Goal: Task Accomplishment & Management: Complete application form

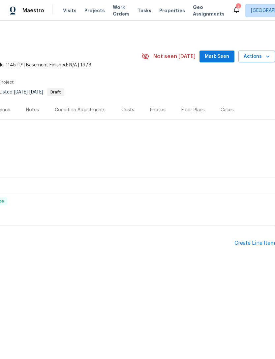
scroll to position [0, 98]
click at [258, 243] on div "Create Line Item" at bounding box center [255, 243] width 41 height 6
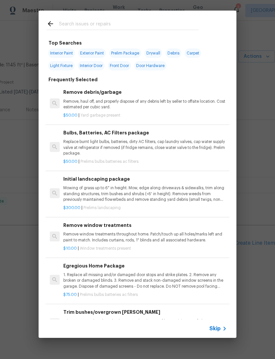
click at [221, 328] on span "Skip" at bounding box center [215, 328] width 11 height 7
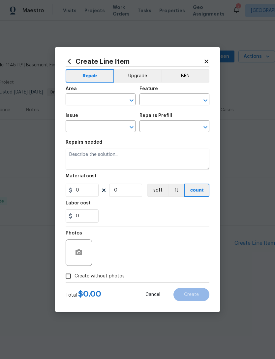
click at [76, 103] on input "text" at bounding box center [92, 100] width 52 height 10
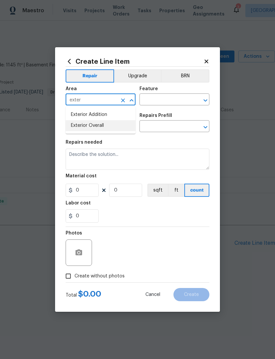
click at [75, 130] on li "Exterior Overall" at bounding box center [101, 125] width 70 height 11
type input "Exterior Overall"
click at [77, 133] on span "Issue ​" at bounding box center [101, 122] width 70 height 27
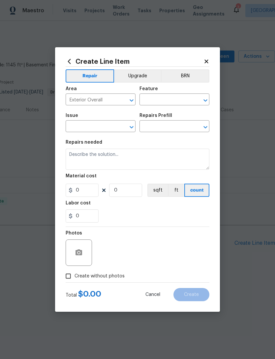
click at [177, 101] on input "text" at bounding box center [166, 100] width 52 height 10
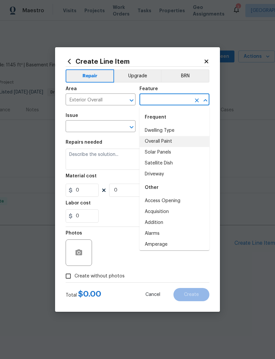
click at [173, 142] on li "Overall Paint" at bounding box center [175, 141] width 70 height 11
type input "Overall Paint"
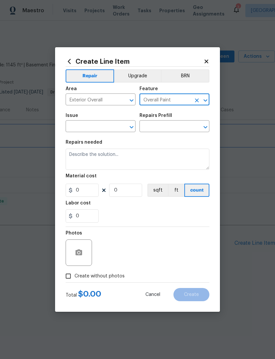
click at [78, 133] on div "LISTED [DATE] - [DATE] Draft" at bounding box center [88, 136] width 369 height 8
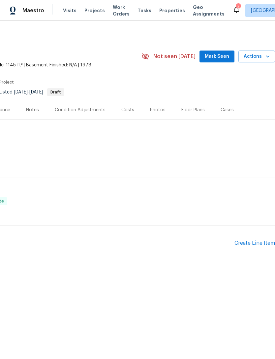
click at [254, 243] on div "Create Line Item" at bounding box center [255, 243] width 41 height 6
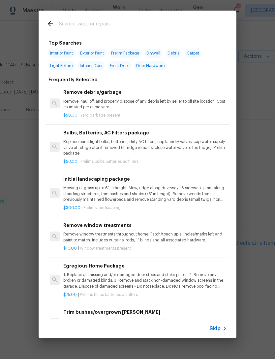
click at [215, 329] on span "Skip" at bounding box center [215, 328] width 11 height 7
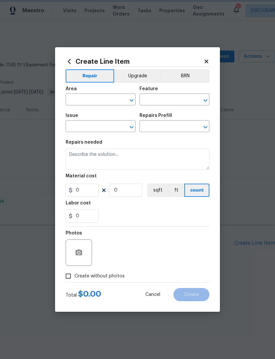
type input "Exterior Overall"
type input "Overall Paint"
click at [70, 130] on input "text" at bounding box center [92, 127] width 52 height 10
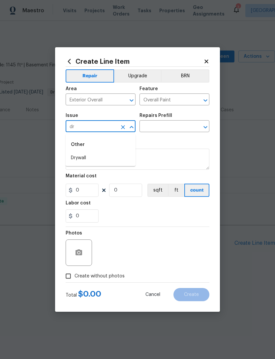
type input "d"
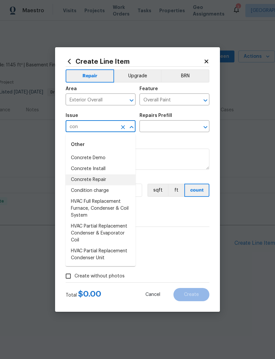
click at [78, 181] on li "Concrete Repair" at bounding box center [101, 179] width 70 height 11
type input "Concrete Repair"
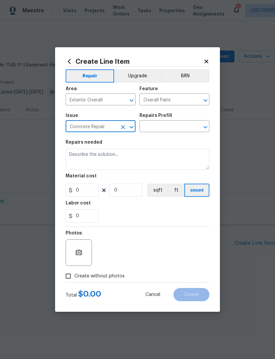
click at [176, 131] on input "text" at bounding box center [166, 127] width 52 height 10
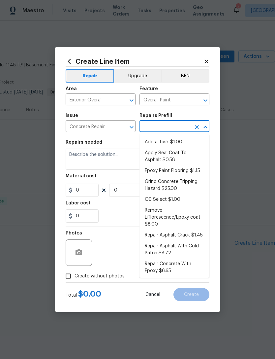
click at [176, 143] on li "Add a Task $1.00" at bounding box center [175, 142] width 70 height 11
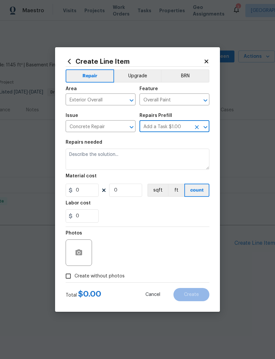
type input "Add a Task $1.00"
type input "Flatwork"
type textarea "HPM to detail"
type input "1"
type input "Add a Task $1.00"
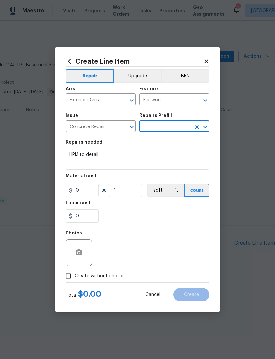
type input "1"
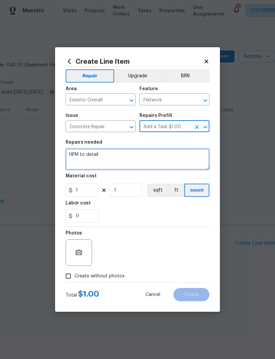
click at [76, 160] on textarea "HPM to detail" at bounding box center [138, 159] width 144 height 21
click at [81, 161] on textarea "HPM to detail" at bounding box center [138, 159] width 144 height 21
click at [80, 161] on textarea "HPM to detail" at bounding box center [138, 159] width 144 height 21
click at [82, 160] on textarea "HPM to detail" at bounding box center [138, 159] width 144 height 21
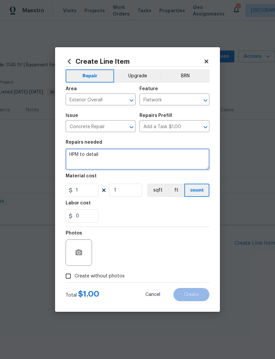
click at [81, 160] on textarea "HPM to detail" at bounding box center [138, 159] width 144 height 21
type textarea "H"
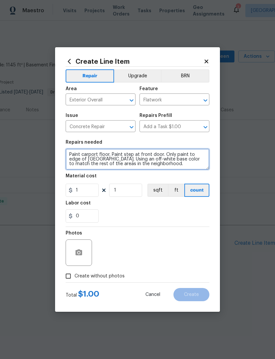
scroll to position [1, 0]
type textarea "Paint carport floor. Paint step at front door. Only paint to edge of [GEOGRAPHI…"
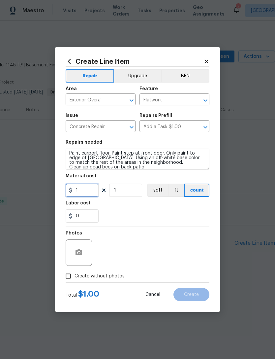
click at [80, 188] on input "1" at bounding box center [82, 190] width 33 height 13
type input "500"
click at [77, 256] on icon "button" at bounding box center [79, 253] width 8 height 8
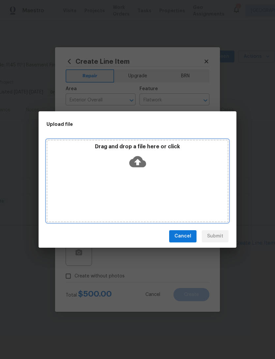
click at [88, 171] on div "Drag and drop a file here or click" at bounding box center [138, 157] width 180 height 28
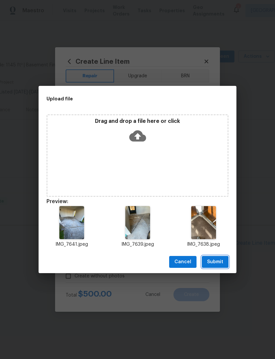
click at [216, 263] on span "Submit" at bounding box center [215, 262] width 16 height 8
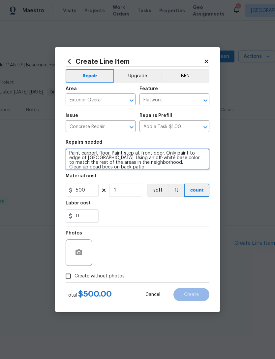
click at [180, 169] on textarea "Paint carport floor. Paint step at front door. Only paint to edge of [GEOGRAPHI…" at bounding box center [138, 159] width 144 height 21
click at [187, 163] on textarea "Paint carport floor. Paint step at front door. Only paint to edge of [GEOGRAPHI…" at bounding box center [138, 159] width 144 height 21
type textarea "Paint carport floor. Paint step at front door. Only paint to edge of [GEOGRAPHI…"
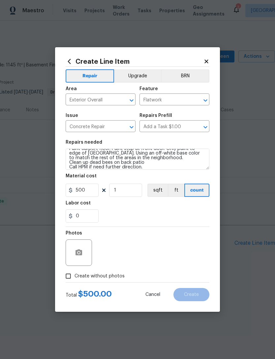
click at [200, 238] on div "Photos" at bounding box center [138, 248] width 144 height 43
click at [116, 194] on input "1" at bounding box center [125, 190] width 33 height 13
type input "1"
click at [108, 221] on div "0" at bounding box center [138, 215] width 144 height 13
click at [77, 252] on icon "button" at bounding box center [79, 252] width 7 height 6
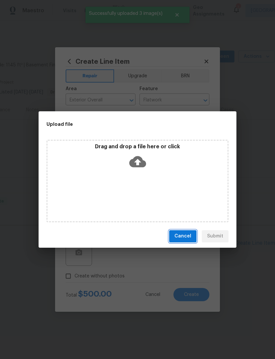
click at [188, 236] on span "Cancel" at bounding box center [183, 236] width 17 height 8
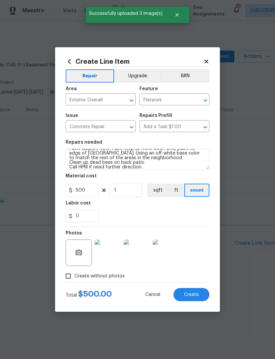
click at [199, 295] on button "Create" at bounding box center [192, 294] width 36 height 13
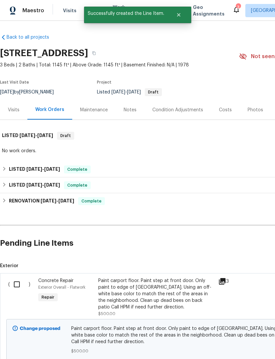
scroll to position [0, 0]
click at [17, 287] on input "checkbox" at bounding box center [19, 284] width 19 height 14
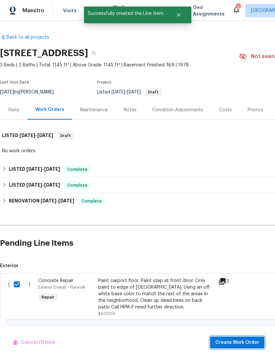
click at [243, 341] on span "Create Work Order" at bounding box center [238, 342] width 44 height 8
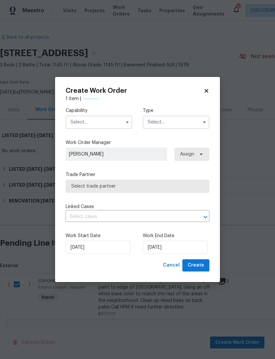
checkbox input "false"
click at [75, 123] on input "text" at bounding box center [99, 122] width 67 height 13
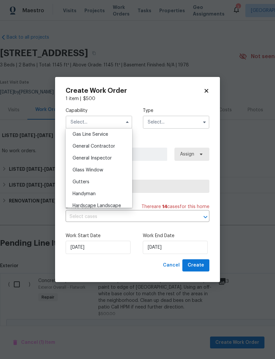
scroll to position [296, 0]
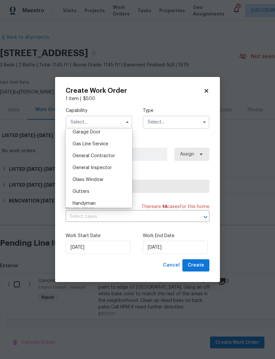
click at [82, 156] on span "General Contractor" at bounding box center [94, 156] width 43 height 5
type input "General Contractor"
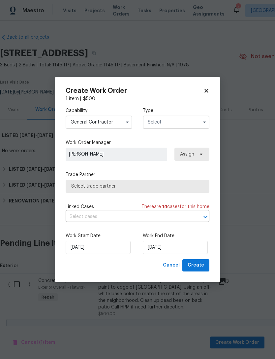
click at [179, 122] on input "text" at bounding box center [176, 122] width 67 height 13
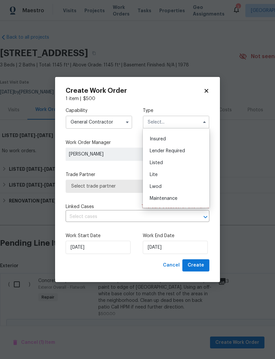
scroll to position [53, 0]
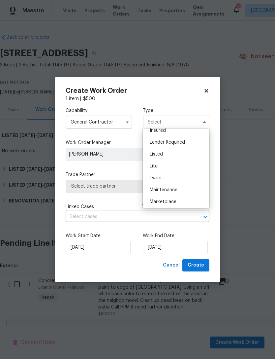
click at [179, 155] on div "Listed" at bounding box center [176, 154] width 63 height 12
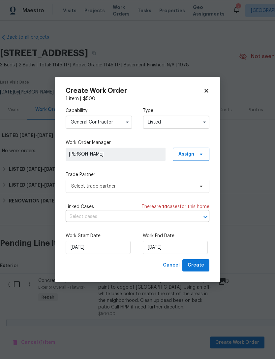
type input "Listed"
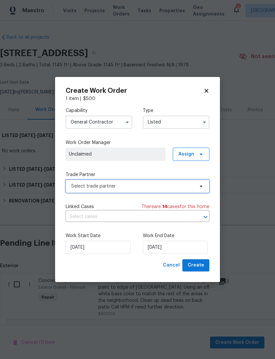
click at [174, 187] on span "Select trade partner" at bounding box center [132, 186] width 123 height 7
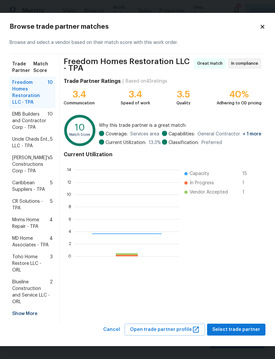
scroll to position [92, 105]
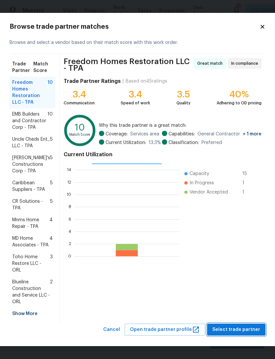
click at [249, 332] on span "Select trade partner" at bounding box center [237, 330] width 48 height 8
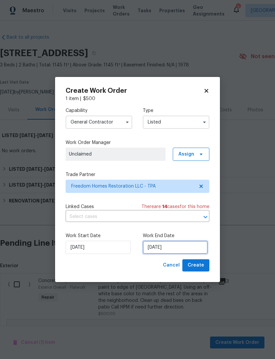
click at [192, 248] on input "[DATE]" at bounding box center [175, 247] width 65 height 13
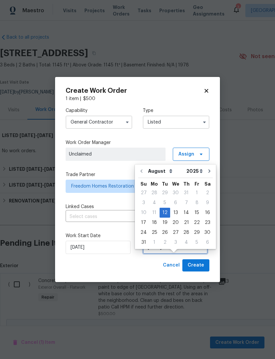
scroll to position [12, 0]
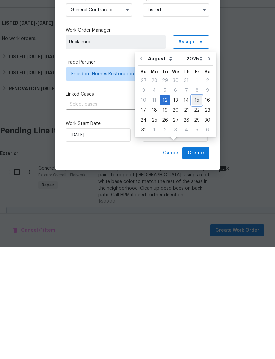
click at [194, 208] on div "15" at bounding box center [197, 212] width 11 height 9
type input "[DATE]"
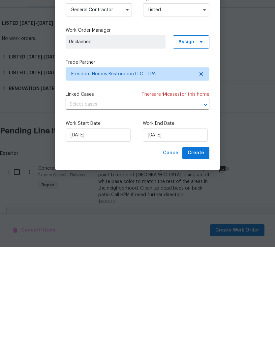
scroll to position [21, 0]
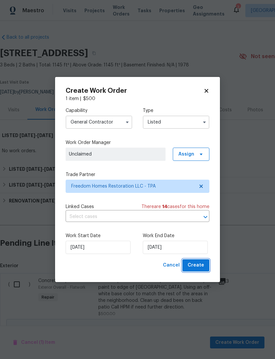
click at [198, 263] on span "Create" at bounding box center [196, 265] width 17 height 8
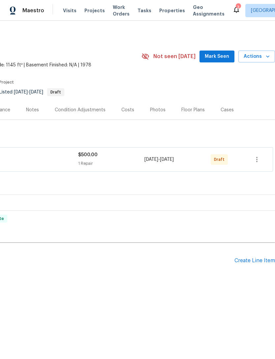
scroll to position [0, 98]
click at [258, 159] on icon "button" at bounding box center [257, 159] width 1 height 5
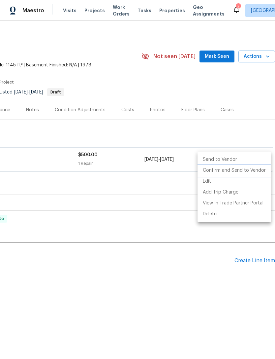
click at [249, 168] on li "Confirm and Send to Vendor" at bounding box center [235, 170] width 74 height 11
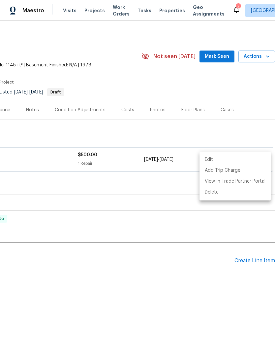
click at [223, 58] on div at bounding box center [137, 179] width 275 height 359
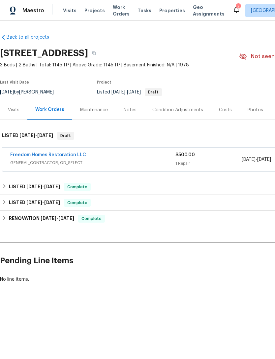
scroll to position [0, 0]
click at [35, 157] on link "Freedom Homes Restoration LLC" at bounding box center [48, 155] width 76 height 5
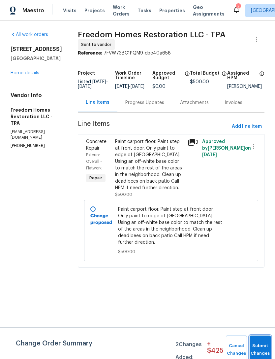
click at [259, 344] on button "Submit Changes" at bounding box center [260, 350] width 21 height 28
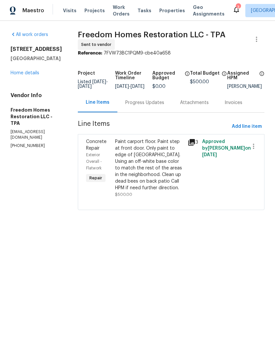
click at [15, 75] on link "Home details" at bounding box center [25, 73] width 29 height 5
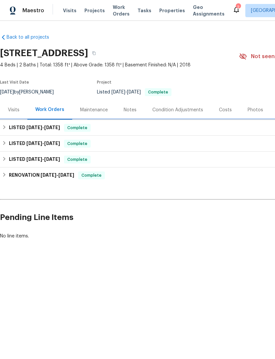
click at [230, 127] on div "LISTED 8/11/25 - 8/15/25 Complete" at bounding box center [186, 128] width 369 height 8
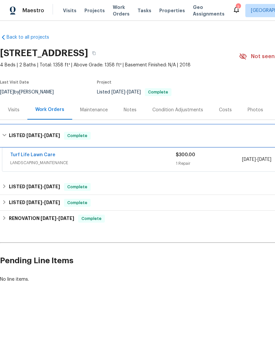
click at [230, 129] on div "LISTED 8/11/25 - 8/15/25 Complete" at bounding box center [186, 135] width 373 height 21
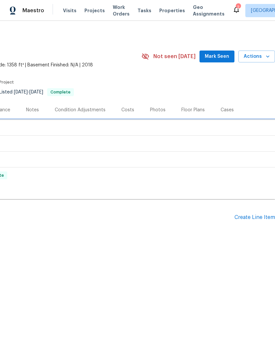
scroll to position [0, 98]
click at [257, 215] on div "Create Line Item" at bounding box center [255, 217] width 41 height 6
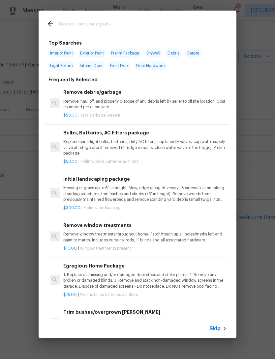
click at [222, 329] on icon at bounding box center [225, 329] width 8 height 8
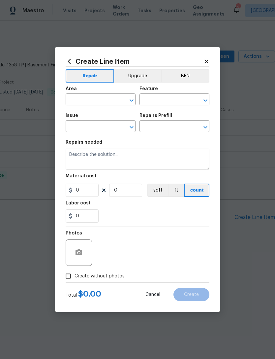
click at [108, 103] on input "text" at bounding box center [92, 100] width 52 height 10
click at [78, 114] on li "Kitchen" at bounding box center [101, 114] width 70 height 11
type input "Kitchen"
click at [78, 115] on div "Issue" at bounding box center [101, 117] width 70 height 9
click at [158, 98] on input "text" at bounding box center [166, 100] width 52 height 10
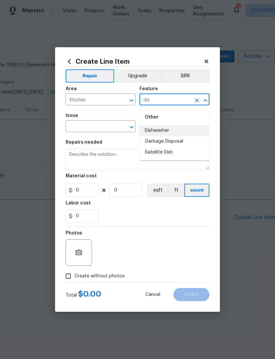
click at [175, 129] on li "Dishwasher" at bounding box center [175, 130] width 70 height 11
type input "Dishwasher"
click at [175, 129] on input "text" at bounding box center [166, 127] width 52 height 10
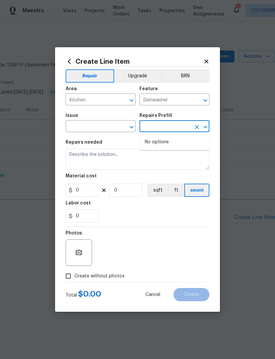
click at [76, 129] on input "text" at bounding box center [92, 127] width 52 height 10
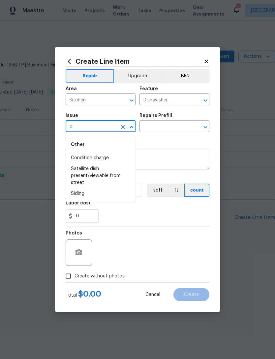
type input "d"
click at [74, 168] on li "Appliances" at bounding box center [101, 168] width 70 height 11
type input "Appliances"
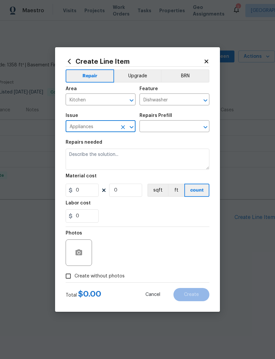
click at [165, 126] on input "text" at bounding box center [166, 127] width 52 height 10
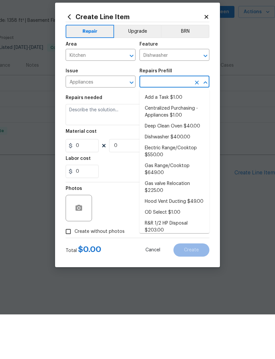
scroll to position [0, 0]
click at [183, 137] on li "Add a Task $1.00" at bounding box center [175, 142] width 70 height 11
type input "Add a Task $1.00"
type input "Appliances"
type textarea "HPM to detail"
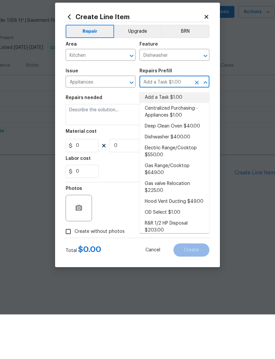
type input "1"
type input "Add a Task $1.00"
type input "1"
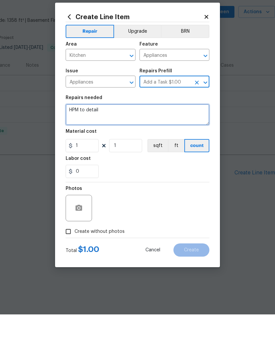
click at [85, 149] on textarea "HPM to detail" at bounding box center [138, 159] width 144 height 21
click at [87, 149] on textarea "HPM to detail" at bounding box center [138, 159] width 144 height 21
click at [86, 149] on textarea "HPM to detail" at bounding box center [138, 159] width 144 height 21
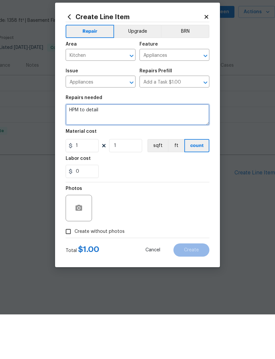
click at [85, 149] on textarea "HPM to detail" at bounding box center [138, 159] width 144 height 21
type textarea "Repair or replace non functional dishwasher."
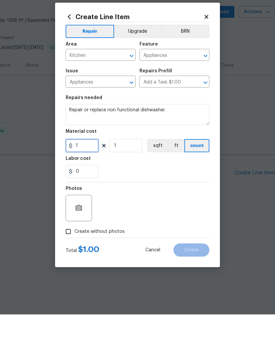
click at [85, 184] on input "1" at bounding box center [82, 190] width 33 height 13
type input "425"
click at [73, 270] on input "Create without photos" at bounding box center [68, 276] width 13 height 13
checkbox input "true"
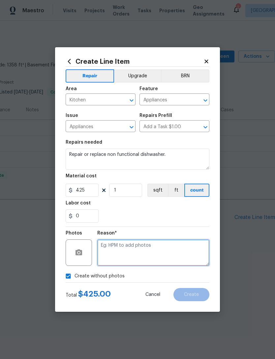
click at [180, 262] on textarea at bounding box center [153, 252] width 112 height 26
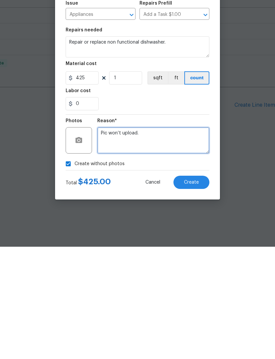
type textarea "Pic won’t upload."
click at [191, 292] on span "Create" at bounding box center [191, 294] width 15 height 5
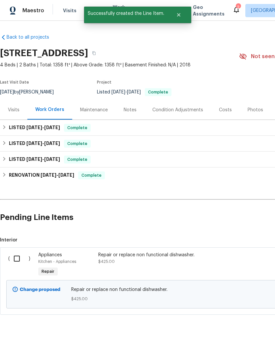
click at [19, 262] on input "checkbox" at bounding box center [19, 259] width 19 height 14
checkbox input "true"
click at [240, 344] on span "Create Work Order" at bounding box center [238, 342] width 44 height 8
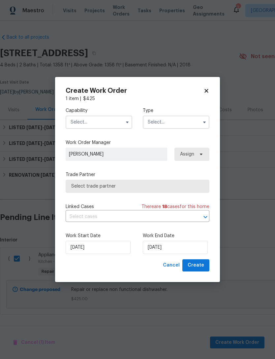
click at [106, 123] on input "text" at bounding box center [99, 122] width 67 height 13
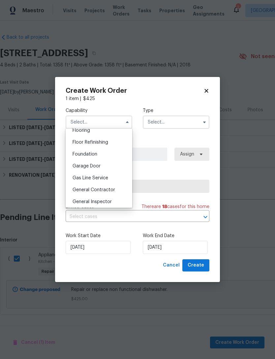
scroll to position [274, 0]
click at [117, 180] on div "General Contractor" at bounding box center [98, 178] width 63 height 12
type input "General Contractor"
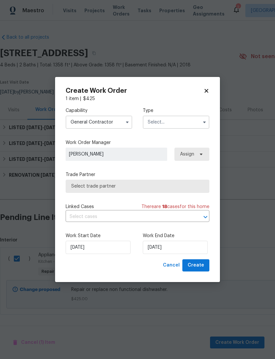
click at [177, 122] on input "text" at bounding box center [176, 122] width 67 height 13
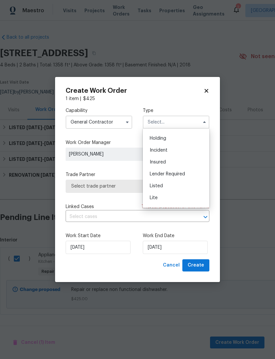
scroll to position [27, 0]
click at [169, 179] on div "Listed" at bounding box center [176, 180] width 63 height 12
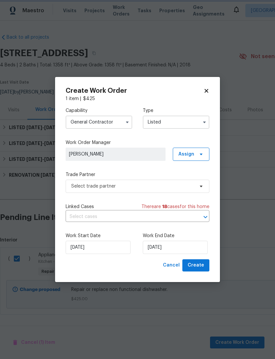
type input "Listed"
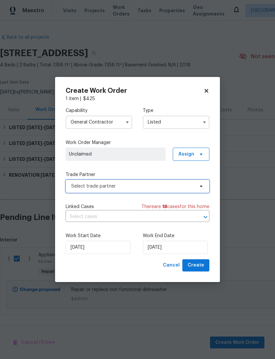
click at [170, 187] on span "Select trade partner" at bounding box center [132, 186] width 123 height 7
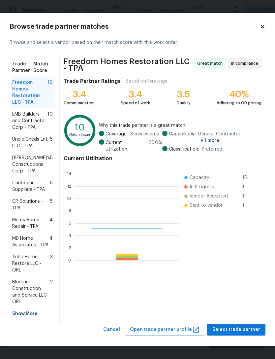
scroll to position [92, 105]
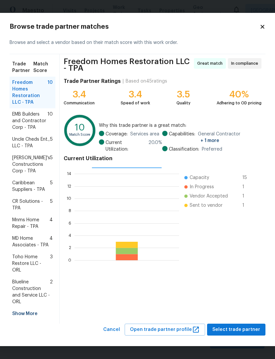
click at [18, 311] on div "Show More" at bounding box center [33, 314] width 46 height 12
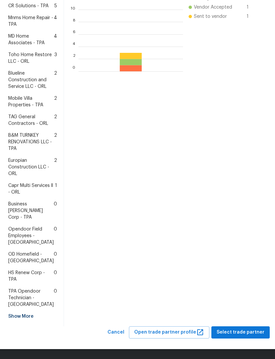
click at [23, 283] on span "HS Renew Corp - TPA" at bounding box center [31, 275] width 46 height 13
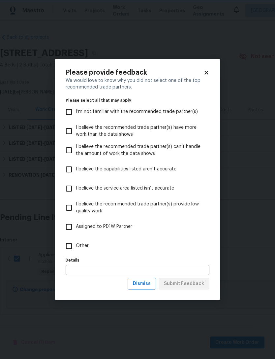
scroll to position [0, 0]
click at [67, 250] on input "Other" at bounding box center [69, 246] width 14 height 14
checkbox input "true"
click at [199, 283] on span "Submit Feedback" at bounding box center [184, 284] width 40 height 8
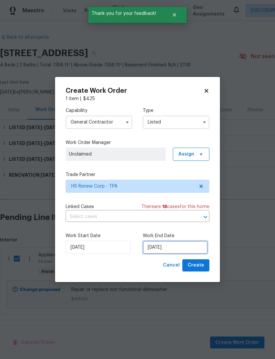
click at [200, 249] on input "[DATE]" at bounding box center [175, 247] width 65 height 13
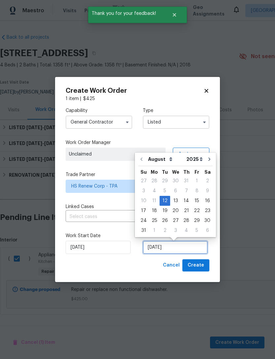
scroll to position [1, 0]
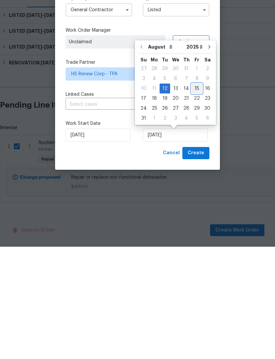
click at [195, 196] on div "15" at bounding box center [197, 200] width 11 height 9
type input "[DATE]"
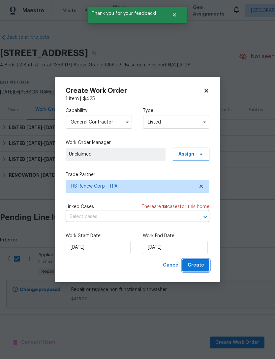
click at [199, 267] on span "Create" at bounding box center [196, 265] width 17 height 8
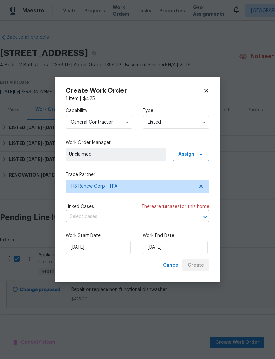
checkbox input "false"
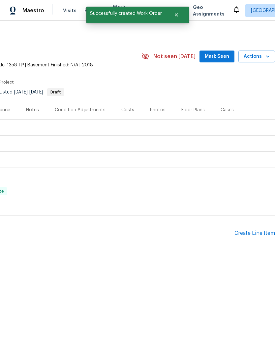
scroll to position [0, 98]
click at [226, 134] on div "LISTED 8/12/25 - 8/15/25 Draft" at bounding box center [88, 128] width 373 height 16
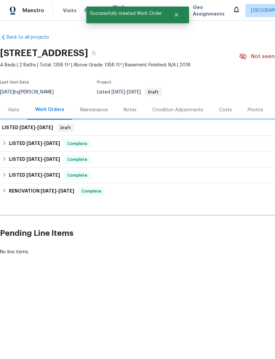
scroll to position [0, 0]
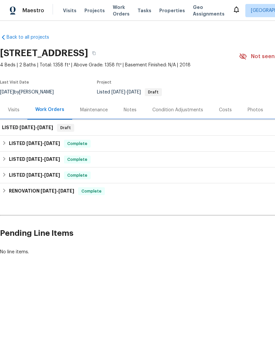
click at [20, 128] on span "8/12/25" at bounding box center [27, 127] width 16 height 5
click at [24, 130] on h6 "LISTED 8/12/25 - 8/15/25" at bounding box center [27, 128] width 51 height 8
click at [25, 131] on h6 "LISTED 8/12/25 - 8/15/25" at bounding box center [27, 128] width 51 height 8
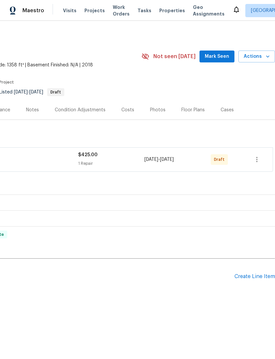
scroll to position [0, 98]
click at [259, 158] on icon "button" at bounding box center [257, 160] width 8 height 8
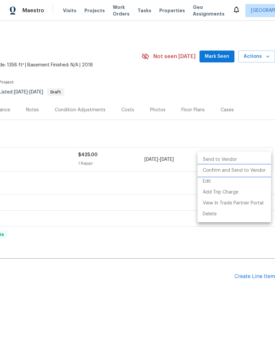
click at [246, 171] on li "Confirm and Send to Vendor" at bounding box center [235, 170] width 74 height 11
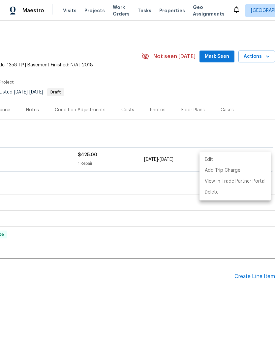
click at [226, 58] on div at bounding box center [137, 179] width 275 height 359
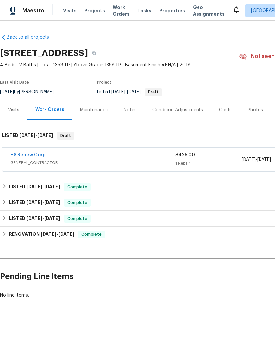
scroll to position [0, 0]
click at [12, 109] on div "Visits" at bounding box center [14, 110] width 12 height 7
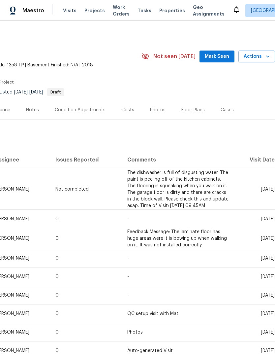
scroll to position [0, 98]
click at [262, 58] on span "Actions" at bounding box center [257, 57] width 26 height 8
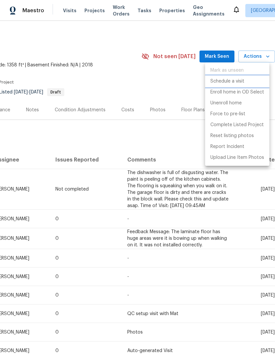
click at [237, 84] on p "Schedule a visit" at bounding box center [228, 81] width 34 height 7
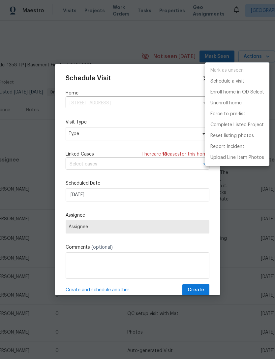
click at [86, 135] on div at bounding box center [137, 179] width 275 height 359
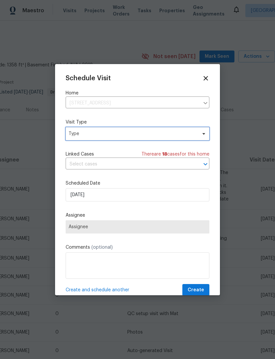
click at [85, 130] on span "Type" at bounding box center [138, 133] width 144 height 13
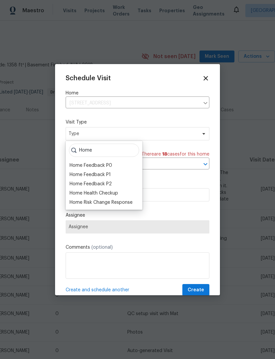
type input "Home"
click at [78, 196] on div "Home Health Checkup" at bounding box center [94, 193] width 49 height 7
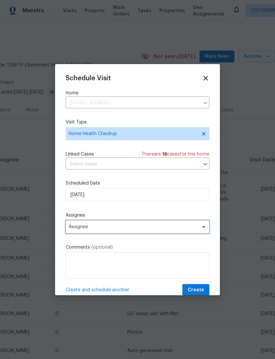
click at [76, 227] on span "Assignee" at bounding box center [133, 226] width 129 height 5
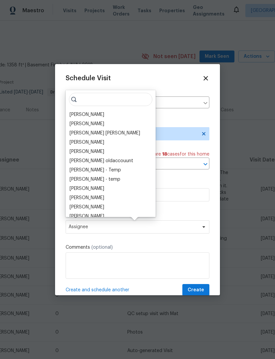
click at [77, 113] on div "[PERSON_NAME]" at bounding box center [87, 114] width 35 height 7
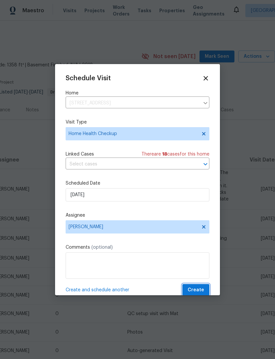
click at [196, 291] on span "Create" at bounding box center [196, 290] width 17 height 8
